Goal: Task Accomplishment & Management: Manage account settings

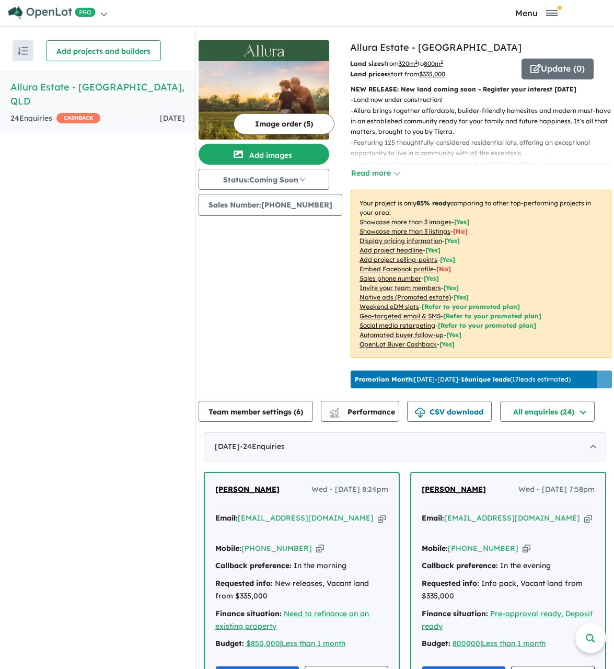
click at [31, 112] on div "24 Enquir ies ( 0 unread) CASHBACK" at bounding box center [55, 118] width 90 height 13
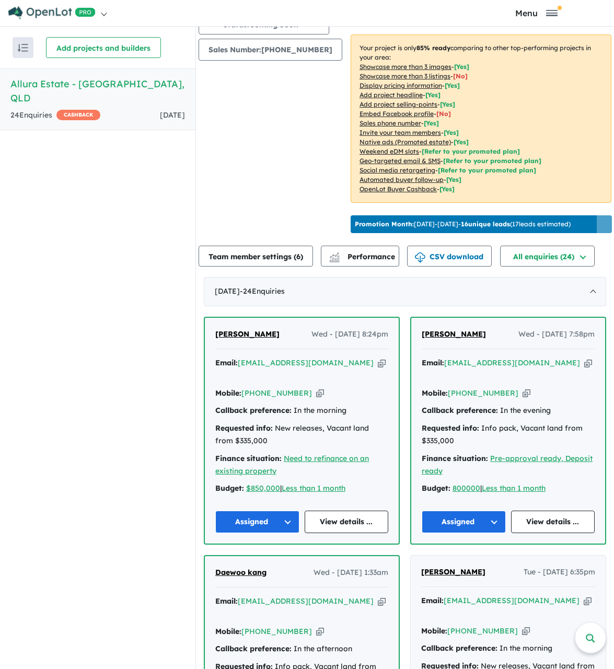
scroll to position [157, 0]
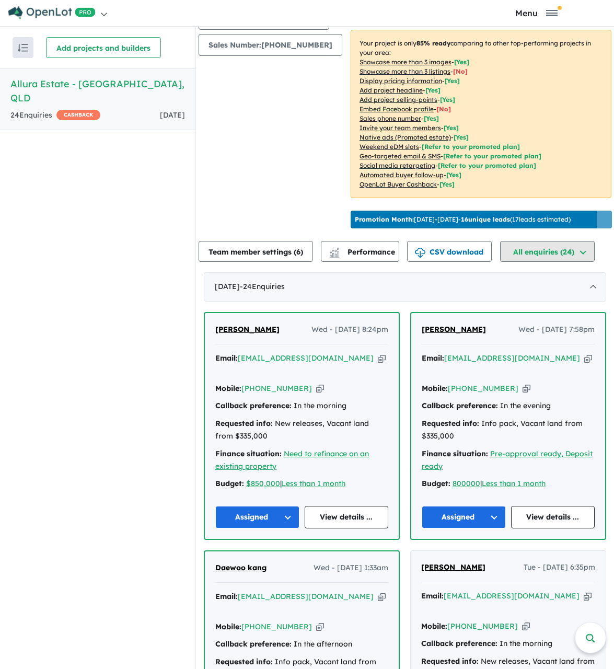
click at [587, 262] on button "All enquiries ( 24 )" at bounding box center [547, 251] width 95 height 21
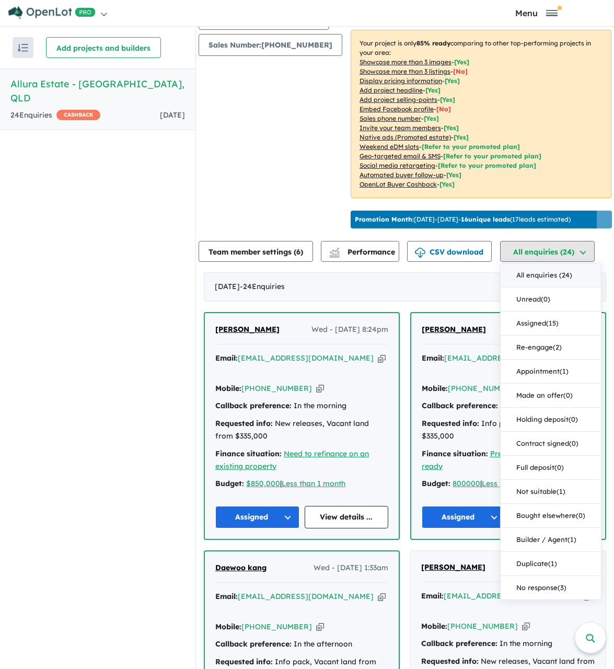
click at [587, 262] on button "All enquiries ( 24 )" at bounding box center [547, 251] width 95 height 21
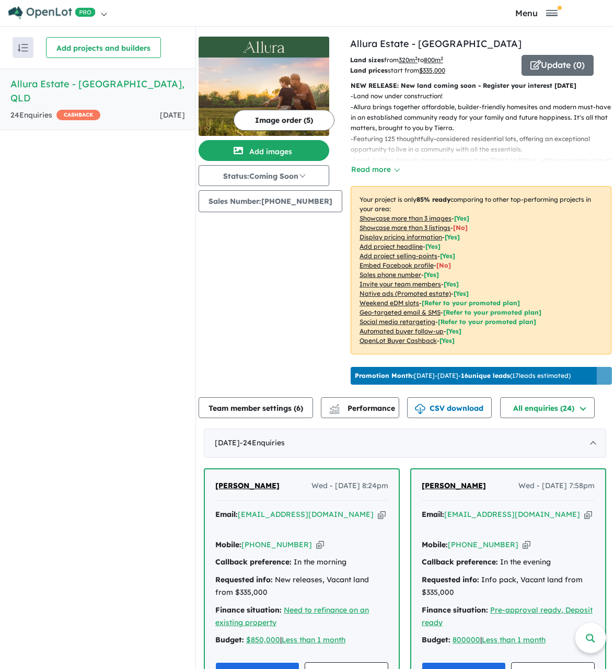
scroll to position [0, 0]
